Goal: Go to known website: Go to known website

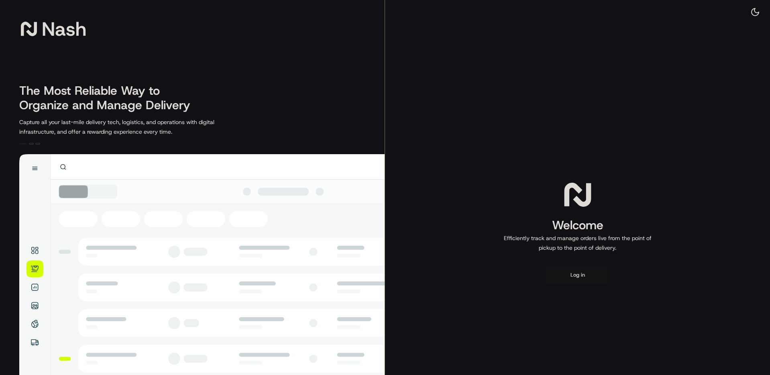
click at [585, 272] on button "Log in" at bounding box center [578, 275] width 64 height 19
